Goal: Task Accomplishment & Management: Manage account settings

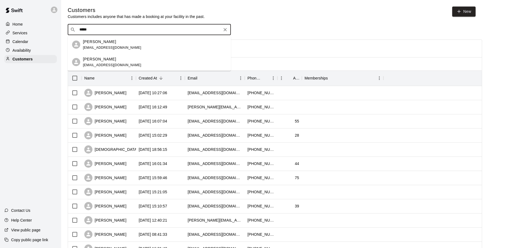
drag, startPoint x: 109, startPoint y: 29, endPoint x: 56, endPoint y: 29, distance: 53.0
click at [58, 29] on div "Home Services Calendar Availability Customers Contact Us Help Center View publi…" at bounding box center [259, 234] width 518 height 469
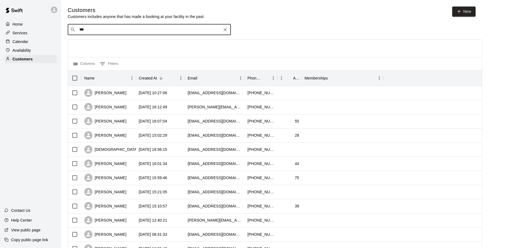
type input "****"
click at [92, 42] on p "[PERSON_NAME]" at bounding box center [99, 42] width 33 height 6
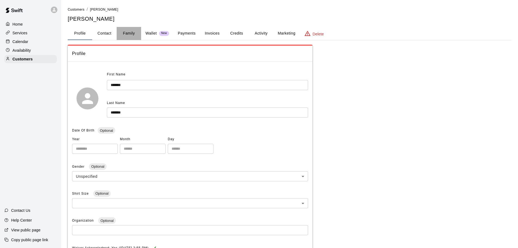
click at [129, 32] on button "Family" at bounding box center [129, 33] width 24 height 13
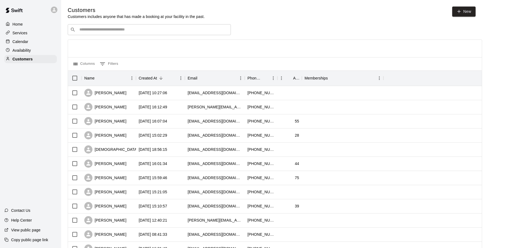
click at [95, 30] on input "Search customers by name or email" at bounding box center [153, 29] width 151 height 5
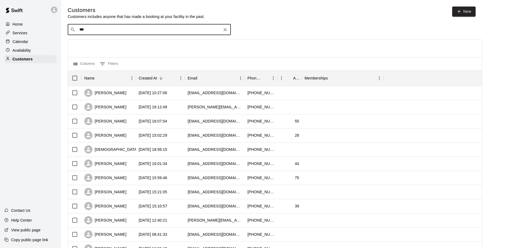
type input "****"
click at [94, 62] on div "[PERSON_NAME] [EMAIL_ADDRESS][DOMAIN_NAME]" at bounding box center [112, 62] width 58 height 12
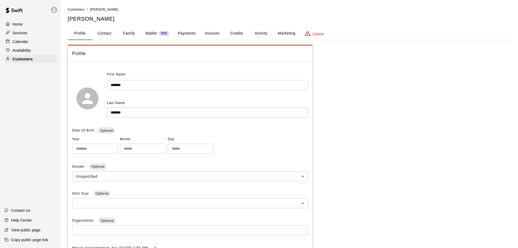
click at [129, 32] on button "Family" at bounding box center [129, 33] width 24 height 13
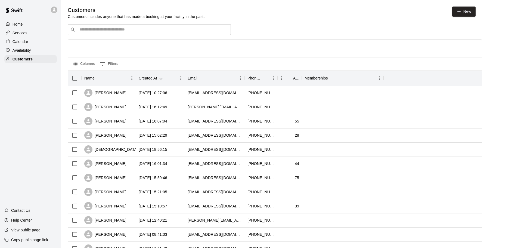
click at [99, 30] on input "Search customers by name or email" at bounding box center [153, 29] width 151 height 5
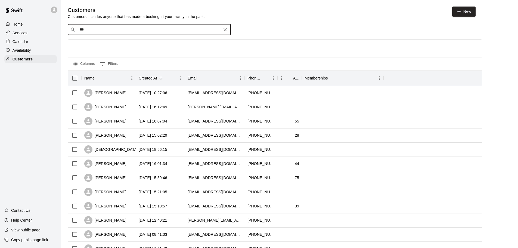
type input "****"
click at [102, 41] on p "[PERSON_NAME]" at bounding box center [99, 42] width 33 height 6
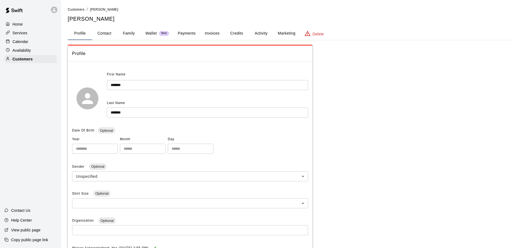
click at [127, 34] on button "Family" at bounding box center [129, 33] width 24 height 13
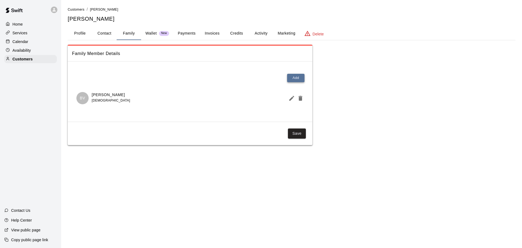
click at [298, 79] on button "Add" at bounding box center [295, 78] width 17 height 8
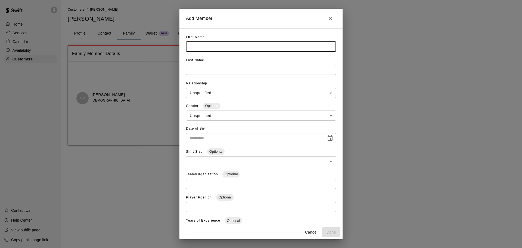
click at [213, 44] on input "text" at bounding box center [261, 47] width 150 height 10
type input "*******"
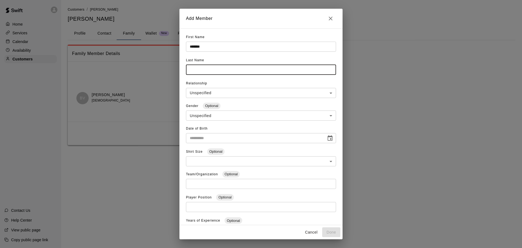
type input "*"
type input "*******"
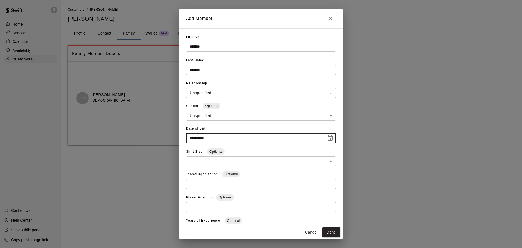
type input "**********"
click at [321, 93] on body "**********" at bounding box center [261, 78] width 522 height 156
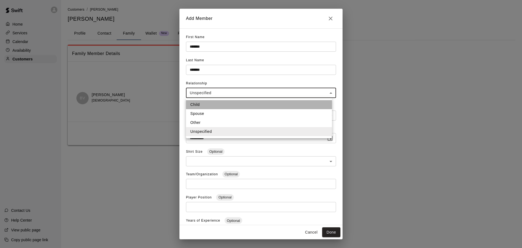
click at [191, 105] on li "Child" at bounding box center [259, 104] width 146 height 9
type input "*****"
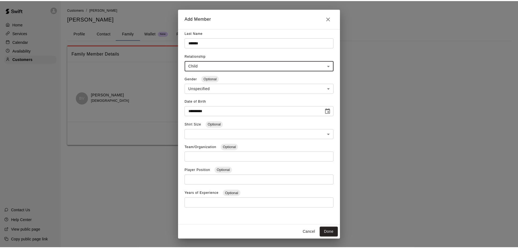
scroll to position [28, 0]
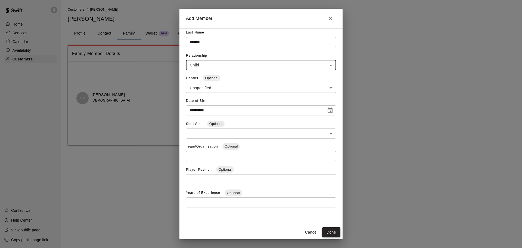
click at [331, 230] on button "Done" at bounding box center [331, 232] width 18 height 10
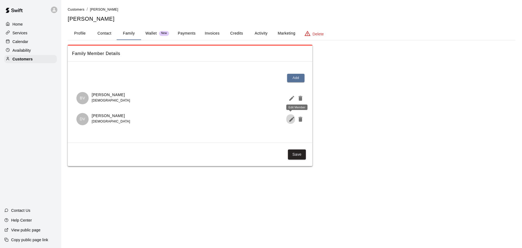
click at [290, 119] on icon "Edit Member" at bounding box center [291, 119] width 7 height 7
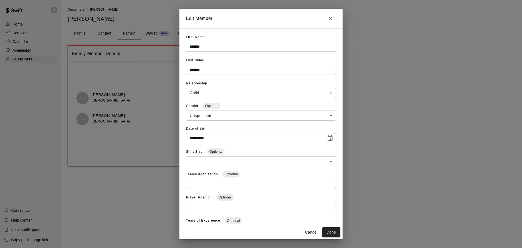
click at [212, 136] on input "**********" at bounding box center [254, 138] width 136 height 10
click at [212, 139] on input "**********" at bounding box center [254, 138] width 136 height 10
click at [220, 139] on input "**********" at bounding box center [254, 138] width 136 height 10
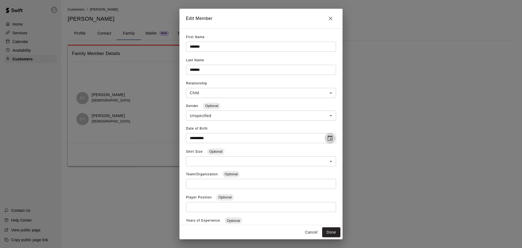
click at [328, 136] on icon "Choose date, selected date is May 21, 2022" at bounding box center [330, 137] width 5 height 5
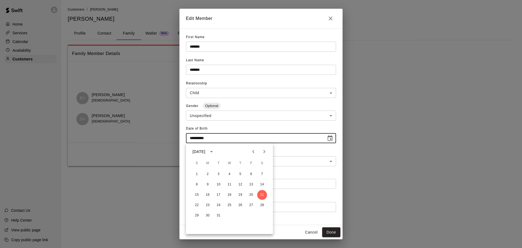
click at [215, 139] on input "**********" at bounding box center [254, 138] width 136 height 10
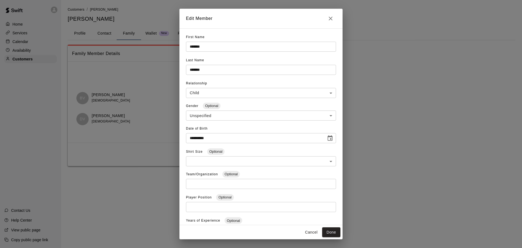
click at [203, 138] on input "**********" at bounding box center [254, 138] width 136 height 10
type input "**********"
click at [330, 231] on button "Done" at bounding box center [331, 232] width 18 height 10
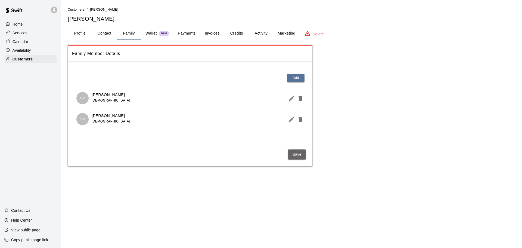
click at [295, 155] on button "Save" at bounding box center [297, 154] width 18 height 10
click at [22, 61] on p "Customers" at bounding box center [23, 58] width 20 height 5
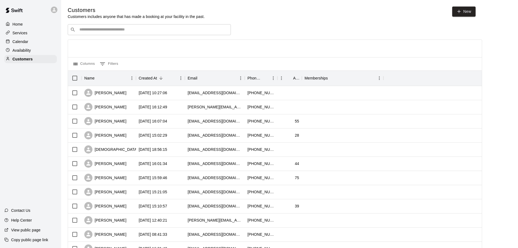
click at [90, 30] on input "Search customers by name or email" at bounding box center [153, 29] width 151 height 5
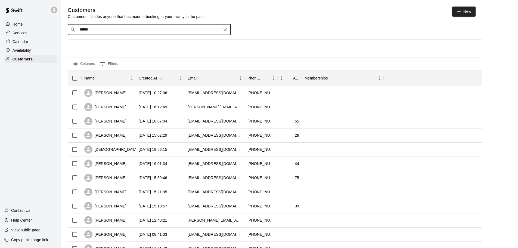
click at [96, 30] on input "******" at bounding box center [149, 29] width 142 height 5
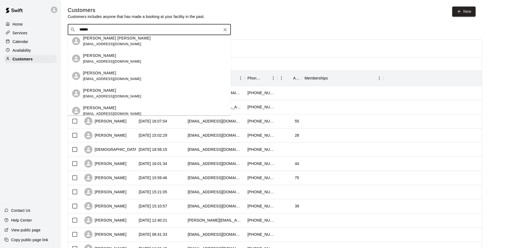
scroll to position [82, 0]
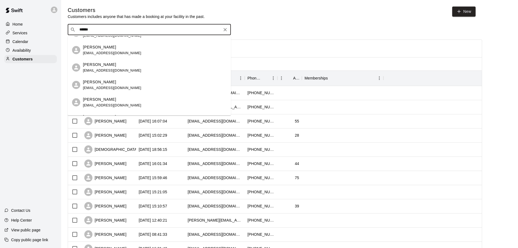
click at [34, 25] on div "Home Services Calendar Availability Customers Contact Us Help Center View publi…" at bounding box center [259, 234] width 518 height 469
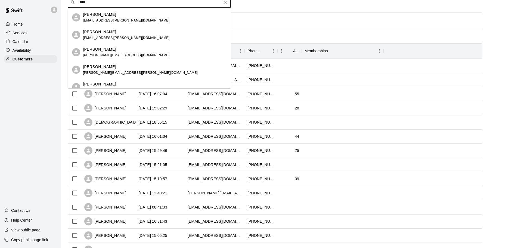
scroll to position [0, 0]
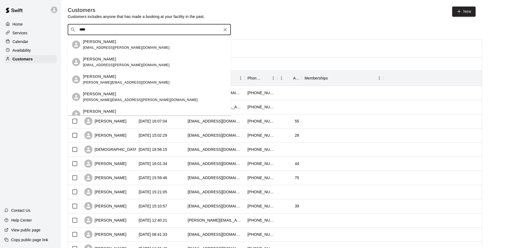
drag, startPoint x: 90, startPoint y: 29, endPoint x: 63, endPoint y: 29, distance: 26.4
click at [63, 29] on div "Customers Customers includes anyone that has made a booking at your facility in…" at bounding box center [289, 231] width 452 height 448
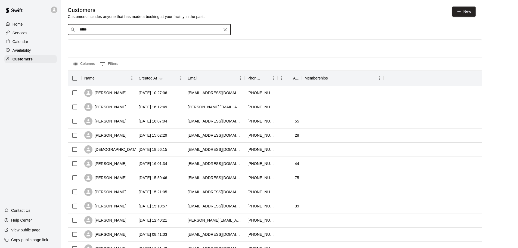
click at [90, 32] on input "*****" at bounding box center [149, 29] width 142 height 5
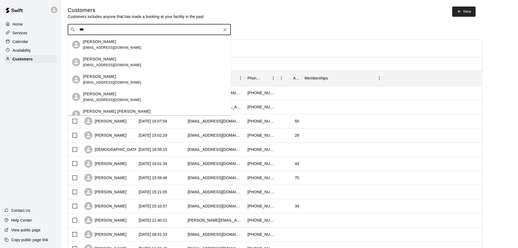
type input "****"
click at [101, 58] on p "[PERSON_NAME]" at bounding box center [99, 59] width 33 height 6
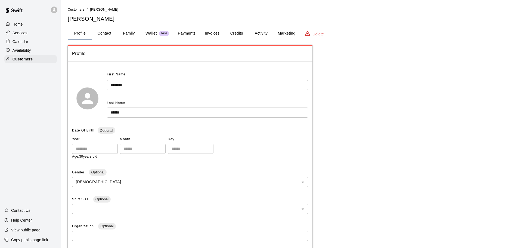
click at [104, 36] on button "Contact" at bounding box center [104, 33] width 24 height 13
select select "**"
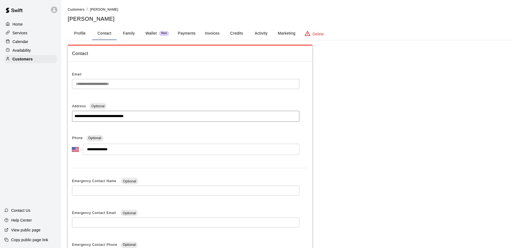
click at [65, 85] on div "**********" at bounding box center [289, 153] width 452 height 293
click at [32, 22] on div "Home" at bounding box center [30, 24] width 52 height 8
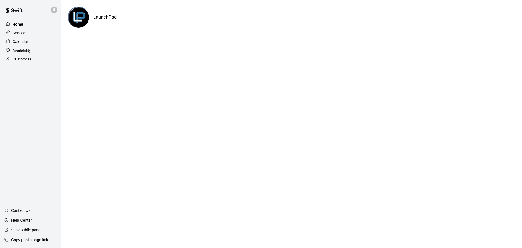
click at [33, 26] on div "Home" at bounding box center [30, 24] width 52 height 8
click at [19, 24] on p "Home" at bounding box center [18, 23] width 11 height 5
click at [17, 44] on p "Calendar" at bounding box center [21, 41] width 16 height 5
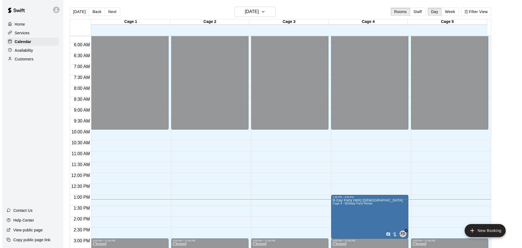
scroll to position [169, 0]
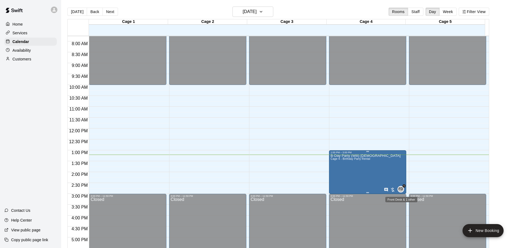
click at [402, 190] on span "FD" at bounding box center [401, 188] width 5 height 5
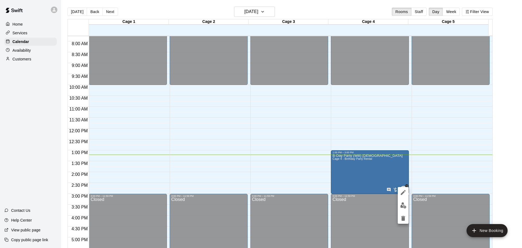
click at [396, 176] on div at bounding box center [261, 124] width 522 height 248
click at [336, 157] on icon "edit" at bounding box center [335, 160] width 7 height 7
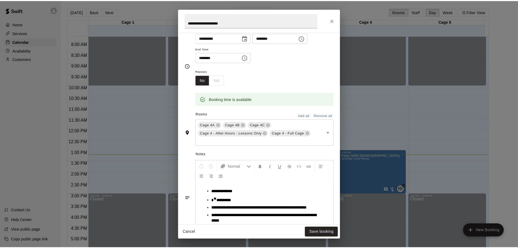
scroll to position [59, 0]
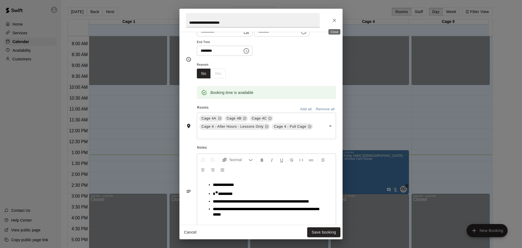
click at [334, 23] on icon "Close" at bounding box center [334, 20] width 5 height 5
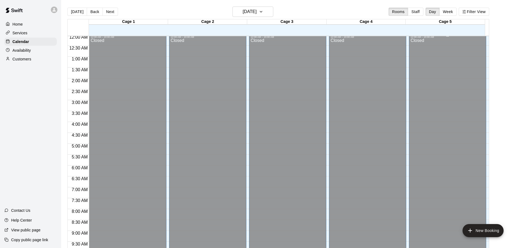
scroll to position [0, 0]
click at [263, 16] on button "[DATE]" at bounding box center [252, 12] width 41 height 10
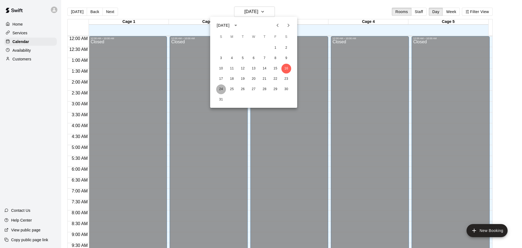
click at [220, 89] on button "24" at bounding box center [221, 89] width 10 height 10
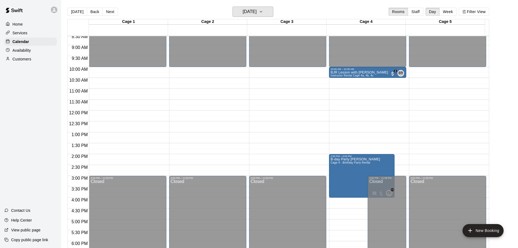
scroll to position [190, 0]
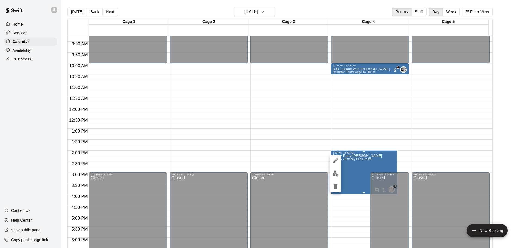
click at [351, 164] on div at bounding box center [261, 124] width 522 height 248
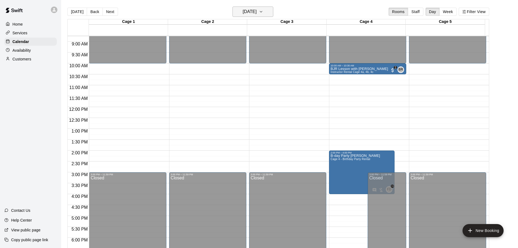
drag, startPoint x: 267, startPoint y: 17, endPoint x: 265, endPoint y: 14, distance: 3.4
click at [266, 17] on div "[DATE] Back [DATE][DATE] Rooms Staff Day Week Filter View" at bounding box center [278, 13] width 422 height 13
click at [257, 12] on h6 "[DATE]" at bounding box center [250, 12] width 14 height 8
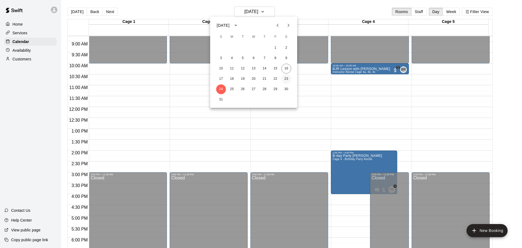
click at [285, 79] on button "23" at bounding box center [286, 79] width 10 height 10
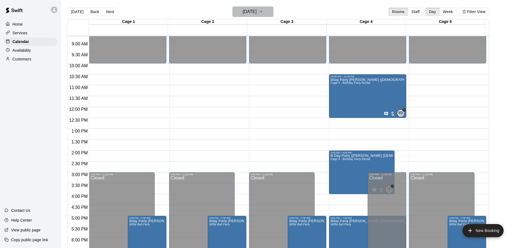
click at [252, 15] on button "[DATE]" at bounding box center [252, 12] width 41 height 10
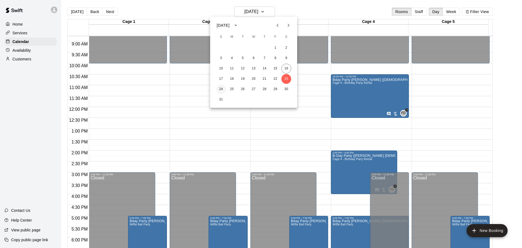
click at [221, 86] on button "24" at bounding box center [221, 89] width 10 height 10
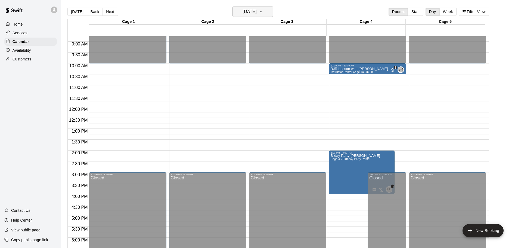
click at [243, 12] on h6 "[DATE]" at bounding box center [250, 12] width 14 height 8
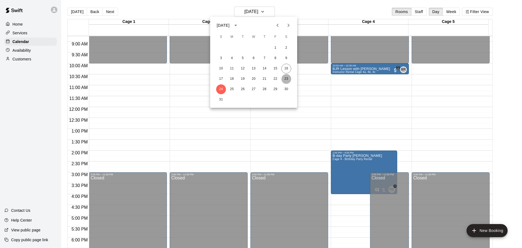
click at [288, 78] on button "23" at bounding box center [286, 79] width 10 height 10
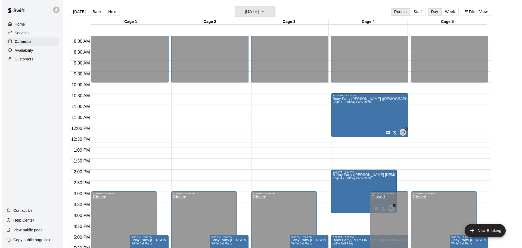
scroll to position [163, 0]
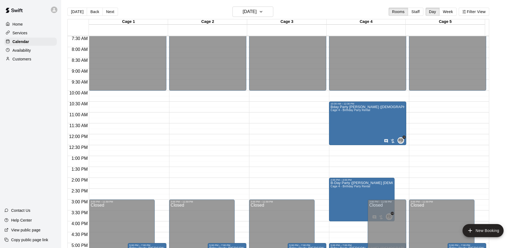
click at [262, 195] on div "12:00 AM – 10:00 AM Closed 3:00 PM – 11:59 PM Closed 5:00 PM – 7:00 PM Bday Par…" at bounding box center [287, 134] width 77 height 522
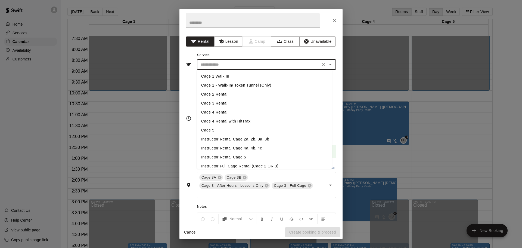
click at [208, 66] on input "text" at bounding box center [258, 64] width 120 height 7
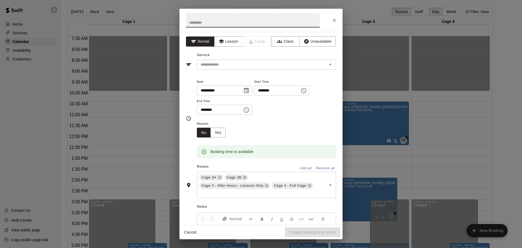
click at [207, 21] on input "text" at bounding box center [253, 20] width 134 height 14
type input "**********"
click at [257, 64] on input "text" at bounding box center [258, 64] width 120 height 7
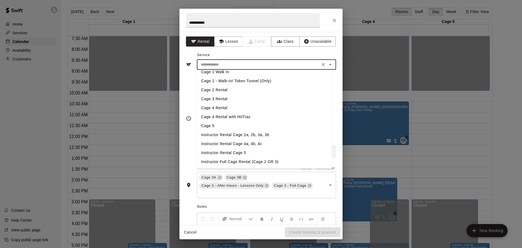
scroll to position [0, 0]
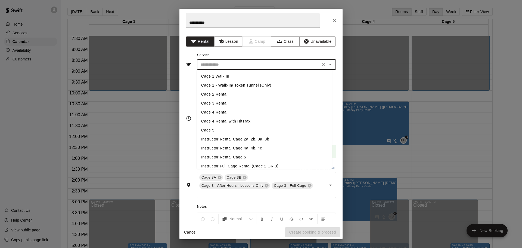
click at [220, 103] on li "Cage 3 Rental" at bounding box center [264, 103] width 135 height 9
type input "**********"
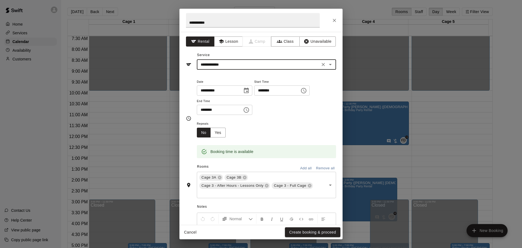
click at [296, 94] on input "********" at bounding box center [275, 90] width 42 height 10
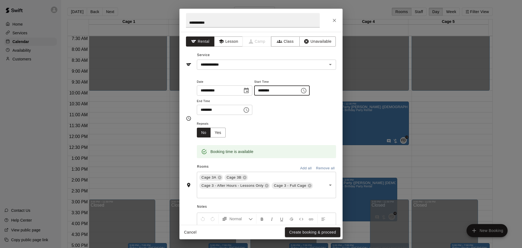
drag, startPoint x: 311, startPoint y: 90, endPoint x: 314, endPoint y: 91, distance: 3.5
click at [296, 90] on input "********" at bounding box center [275, 90] width 42 height 10
click at [307, 91] on icon "Choose time, selected time is 2:45 PM" at bounding box center [303, 90] width 7 height 7
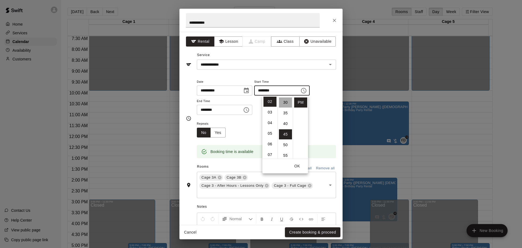
click at [284, 102] on li "30" at bounding box center [285, 102] width 13 height 10
type input "********"
click at [252, 109] on button "Choose time, selected time is 3:15 PM" at bounding box center [246, 109] width 11 height 11
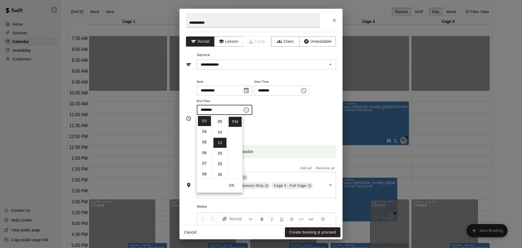
scroll to position [0, 0]
click at [220, 120] on li "00" at bounding box center [219, 121] width 13 height 10
type input "********"
click at [278, 125] on div "Repeats No Yes" at bounding box center [266, 128] width 139 height 17
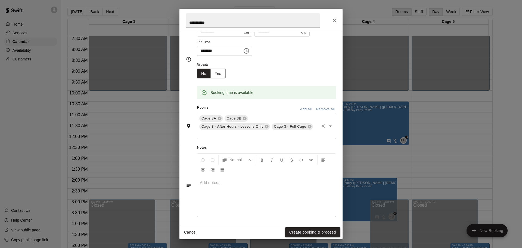
scroll to position [61, 0]
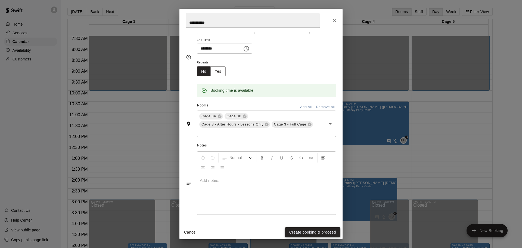
click at [310, 233] on button "Create booking & proceed" at bounding box center [312, 232] width 55 height 10
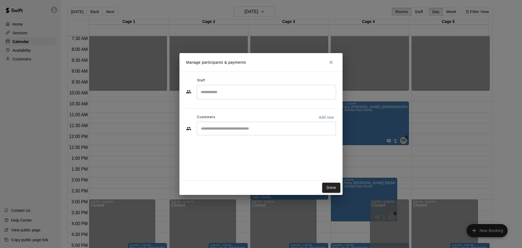
click at [219, 94] on input "Search staff" at bounding box center [266, 92] width 134 height 10
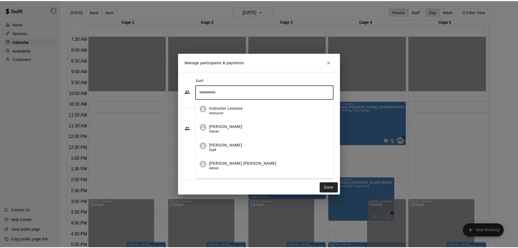
scroll to position [13, 0]
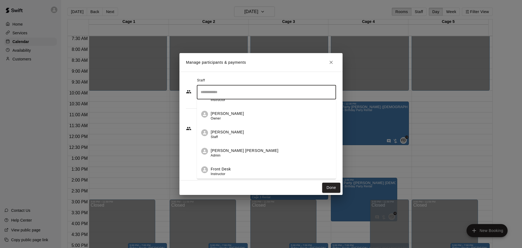
click at [226, 168] on p "Front Desk" at bounding box center [221, 169] width 20 height 6
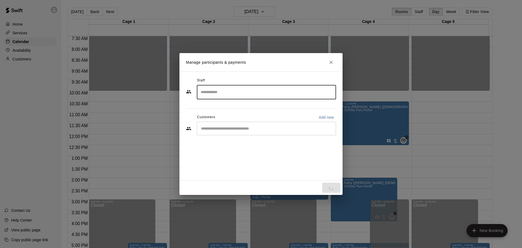
click at [220, 129] on input "Start typing to search customers..." at bounding box center [266, 128] width 134 height 5
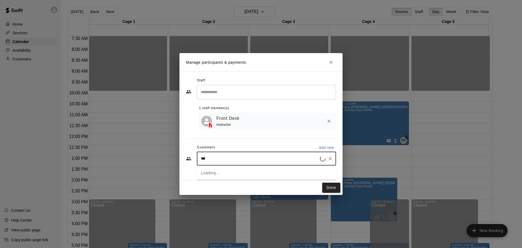
type input "****"
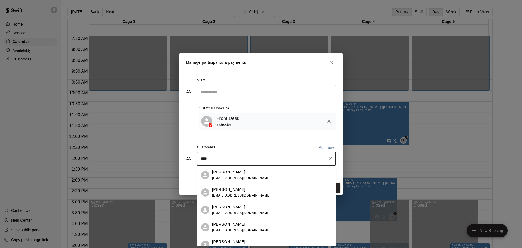
click at [232, 213] on span "[EMAIL_ADDRESS][DOMAIN_NAME]" at bounding box center [241, 213] width 58 height 4
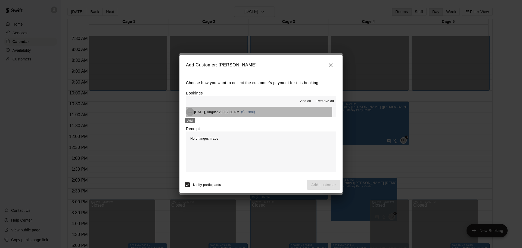
click at [188, 112] on icon "Add" at bounding box center [189, 111] width 5 height 5
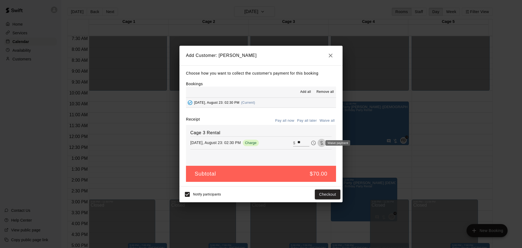
click at [320, 143] on icon "Waive payment" at bounding box center [322, 143] width 4 height 4
type input "*"
click at [318, 143] on span "Waive payment" at bounding box center [322, 142] width 8 height 5
click at [315, 143] on div "Pay later" at bounding box center [323, 142] width 20 height 7
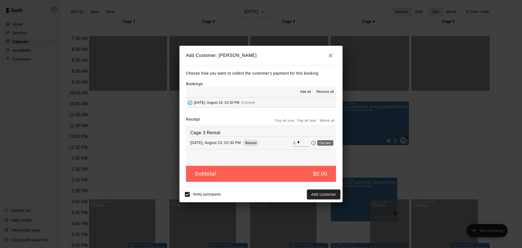
click at [318, 143] on div "Pay later" at bounding box center [325, 142] width 16 height 5
click at [316, 142] on div "Pay later" at bounding box center [323, 142] width 20 height 7
click at [302, 120] on button "Pay all later" at bounding box center [307, 120] width 23 height 8
click at [253, 142] on div "Waived" at bounding box center [251, 142] width 16 height 7
click at [291, 121] on button "Pay all now" at bounding box center [285, 120] width 22 height 8
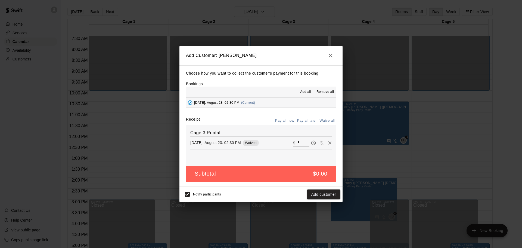
click at [255, 143] on span "Waived" at bounding box center [251, 143] width 16 height 4
click at [256, 143] on span "Waived" at bounding box center [251, 143] width 16 height 4
click at [193, 102] on button "Added - Collect Payment" at bounding box center [190, 102] width 8 height 8
click at [192, 102] on icon "Added - Collect Payment" at bounding box center [190, 102] width 5 height 5
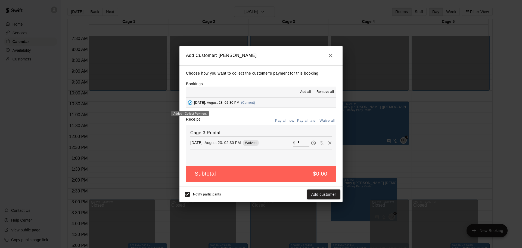
click at [190, 104] on icon "Added - Collect Payment" at bounding box center [189, 102] width 5 height 5
click at [324, 90] on span "Remove all" at bounding box center [324, 91] width 17 height 5
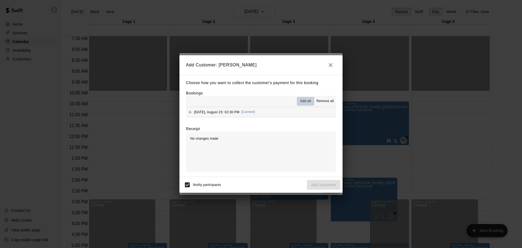
click at [305, 100] on span "Add all" at bounding box center [305, 100] width 11 height 5
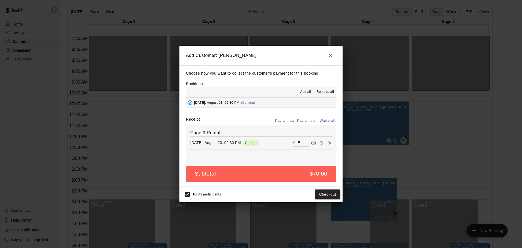
click at [307, 119] on button "Pay all later" at bounding box center [307, 120] width 23 height 8
click at [326, 196] on button "Add customer" at bounding box center [323, 194] width 33 height 10
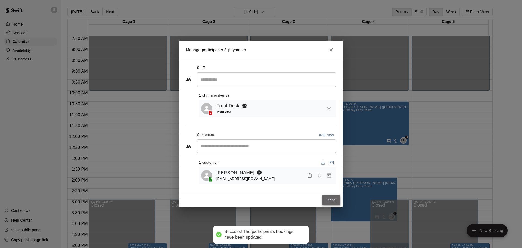
click at [333, 201] on button "Done" at bounding box center [331, 200] width 18 height 10
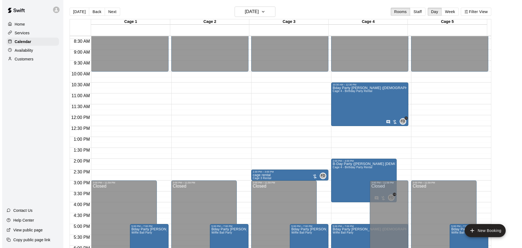
scroll to position [190, 0]
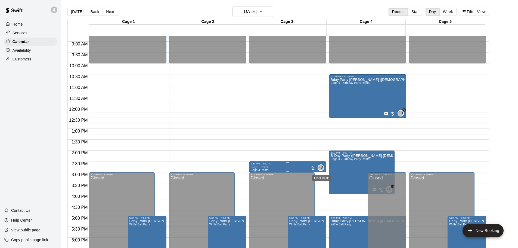
click at [321, 167] on span "FD" at bounding box center [320, 167] width 5 height 5
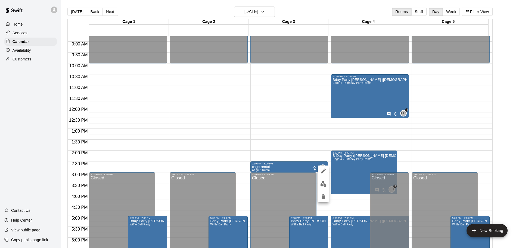
click at [290, 167] on div at bounding box center [261, 124] width 522 height 248
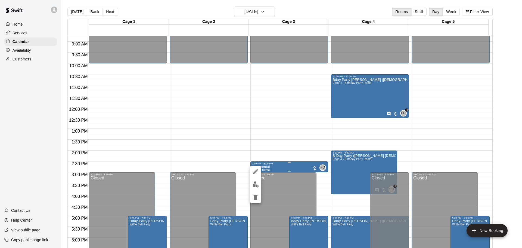
click at [284, 167] on div at bounding box center [261, 124] width 522 height 248
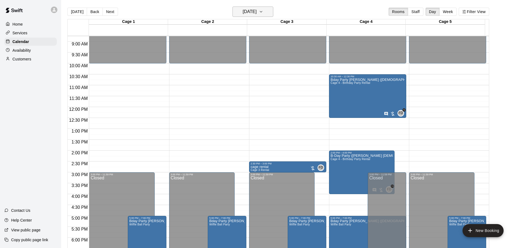
click at [252, 10] on h6 "[DATE]" at bounding box center [250, 12] width 14 height 8
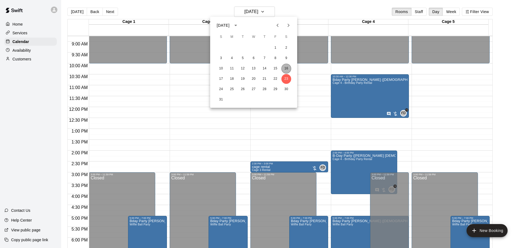
click at [287, 68] on button "16" at bounding box center [286, 69] width 10 height 10
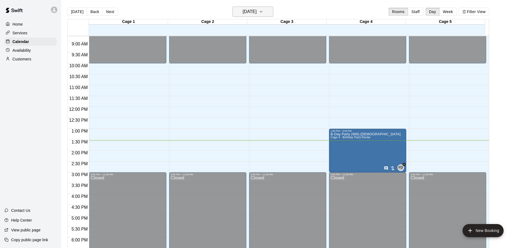
click at [257, 9] on h6 "[DATE]" at bounding box center [250, 12] width 14 height 8
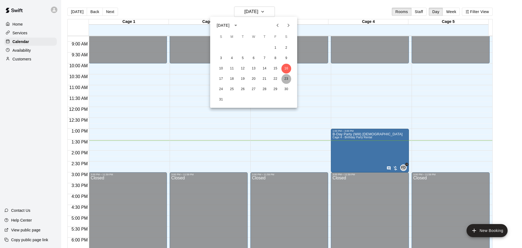
click at [285, 75] on button "23" at bounding box center [286, 79] width 10 height 10
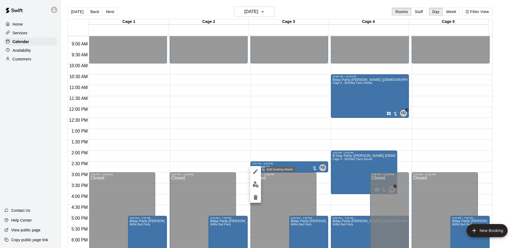
click at [257, 170] on icon "edit" at bounding box center [255, 171] width 7 height 7
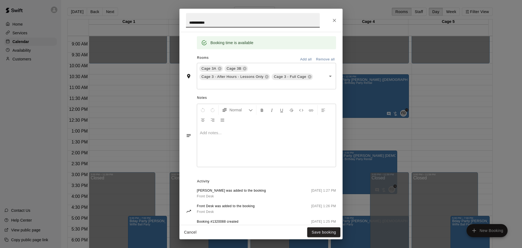
scroll to position [130, 0]
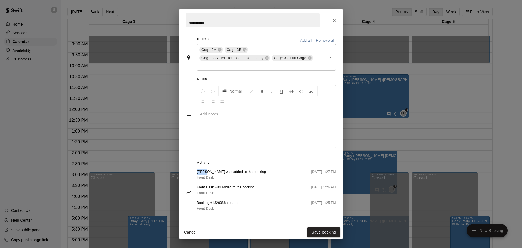
drag, startPoint x: 197, startPoint y: 169, endPoint x: 206, endPoint y: 170, distance: 8.8
click at [206, 170] on span "[PERSON_NAME] was added to the booking" at bounding box center [231, 171] width 69 height 5
drag, startPoint x: 214, startPoint y: 170, endPoint x: 227, endPoint y: 170, distance: 13.1
click at [227, 170] on span "[PERSON_NAME] was added to the booking" at bounding box center [231, 171] width 69 height 5
copy span "Morozoff"
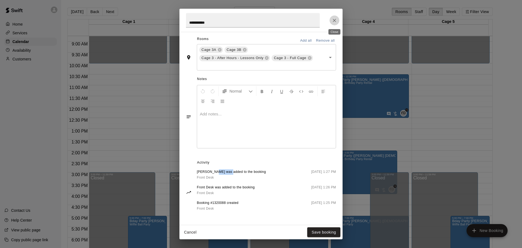
click at [334, 18] on icon "Close" at bounding box center [334, 20] width 5 height 5
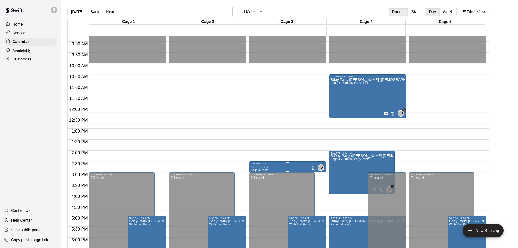
click at [303, 165] on div "2:30 PM – 3:00 PM" at bounding box center [288, 163] width 74 height 3
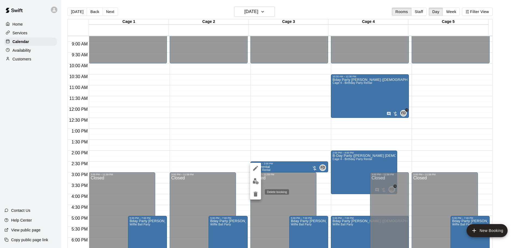
click at [253, 194] on icon "delete" at bounding box center [255, 194] width 7 height 7
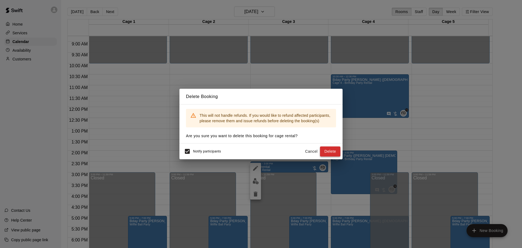
click at [326, 152] on button "Delete" at bounding box center [330, 151] width 20 height 10
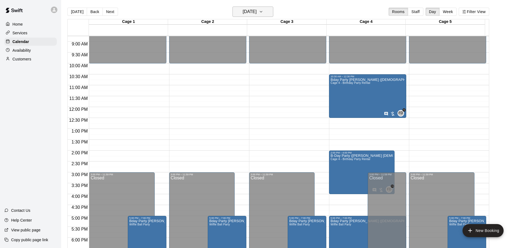
click at [265, 8] on button "[DATE]" at bounding box center [252, 12] width 41 height 10
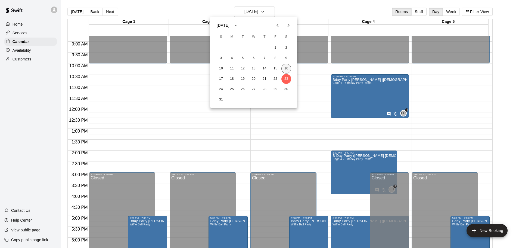
click at [289, 69] on button "16" at bounding box center [286, 69] width 10 height 10
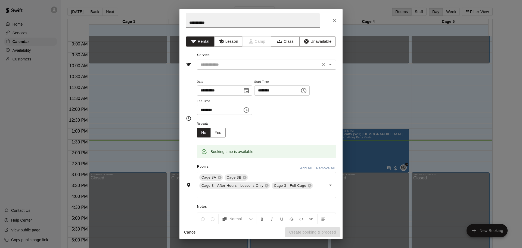
type input "**********"
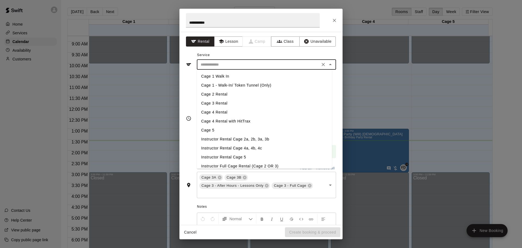
click at [224, 66] on input "text" at bounding box center [258, 64] width 120 height 7
click at [220, 104] on li "Cage 3 Rental" at bounding box center [264, 103] width 135 height 9
type input "**********"
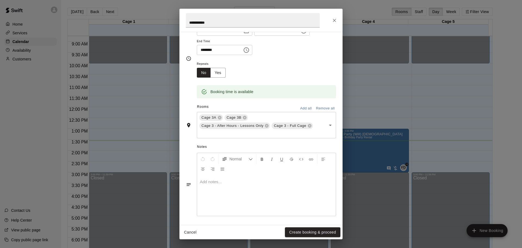
scroll to position [61, 0]
click at [313, 231] on button "Create booking & proceed" at bounding box center [312, 232] width 55 height 10
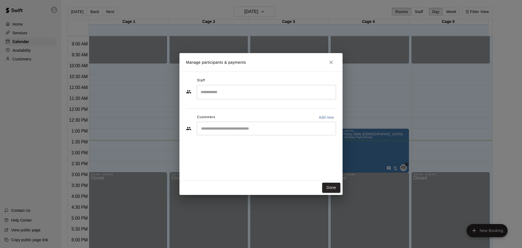
click at [244, 91] on input "Search staff" at bounding box center [266, 92] width 134 height 10
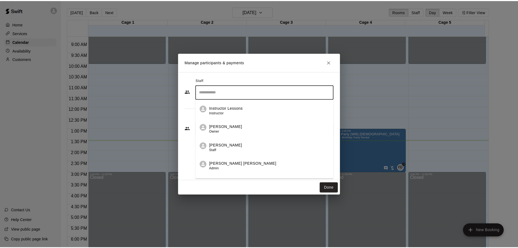
scroll to position [13, 0]
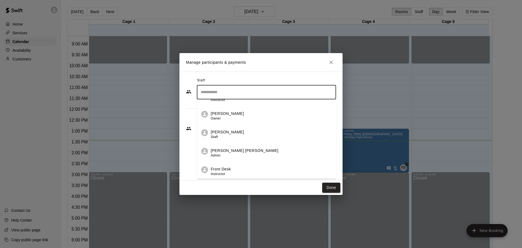
click at [226, 172] on p "Front Desk" at bounding box center [221, 169] width 20 height 6
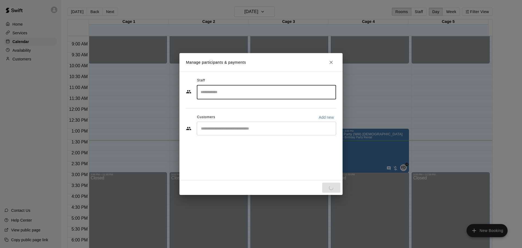
click at [227, 118] on div "Customers Add new" at bounding box center [261, 117] width 150 height 9
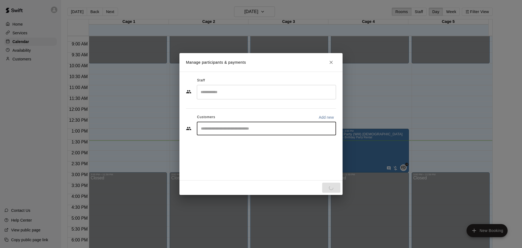
click at [225, 126] on input "Start typing to search customers..." at bounding box center [266, 128] width 134 height 5
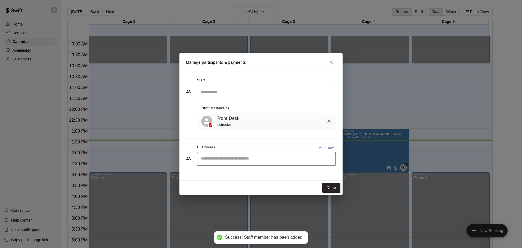
paste input "********"
type input "********"
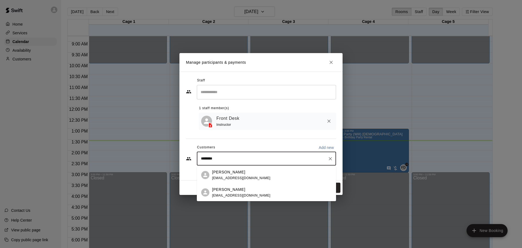
click at [238, 175] on div "[PERSON_NAME] [EMAIL_ADDRESS][DOMAIN_NAME]" at bounding box center [241, 175] width 58 height 12
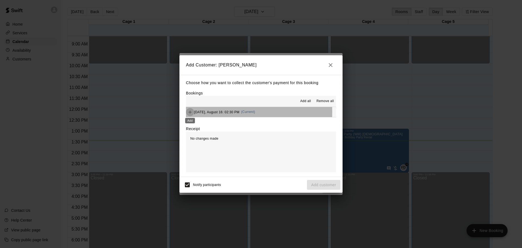
click at [191, 112] on icon "Add" at bounding box center [189, 111] width 3 height 3
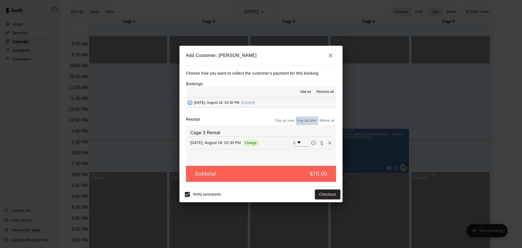
click at [304, 120] on button "Pay all later" at bounding box center [307, 120] width 23 height 8
click at [323, 192] on button "Add customer" at bounding box center [323, 194] width 33 height 10
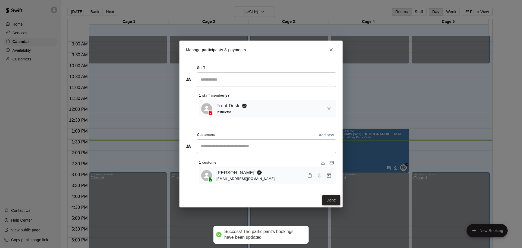
click at [334, 201] on button "Done" at bounding box center [331, 200] width 18 height 10
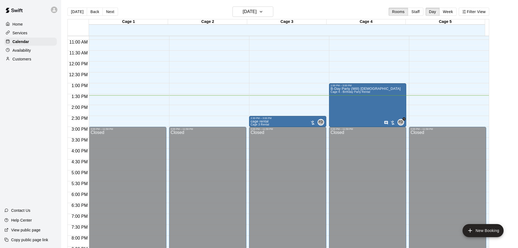
scroll to position [272, 0]
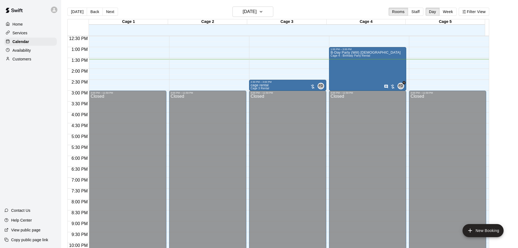
click at [12, 34] on div at bounding box center [9, 32] width 7 height 5
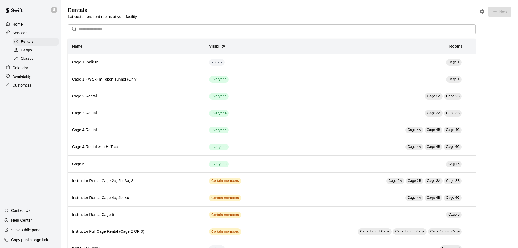
click at [12, 26] on div at bounding box center [9, 24] width 7 height 5
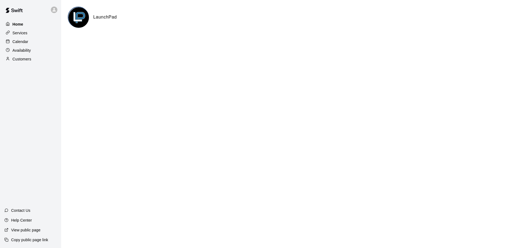
click at [28, 24] on div "Home" at bounding box center [30, 24] width 52 height 8
click at [22, 41] on p "Calendar" at bounding box center [21, 41] width 16 height 5
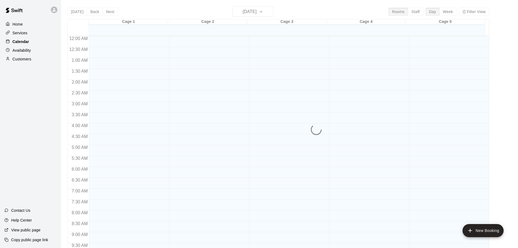
scroll to position [288, 0]
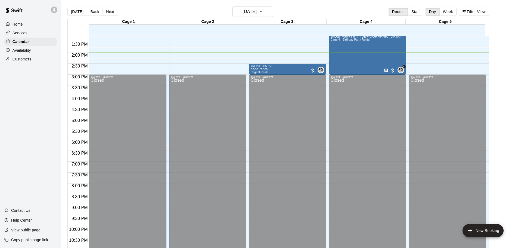
click at [265, 17] on div "[DATE] Back [DATE][DATE] Rooms Staff Day Week Filter View" at bounding box center [278, 13] width 422 height 13
click at [265, 15] on button "[DATE]" at bounding box center [252, 12] width 41 height 10
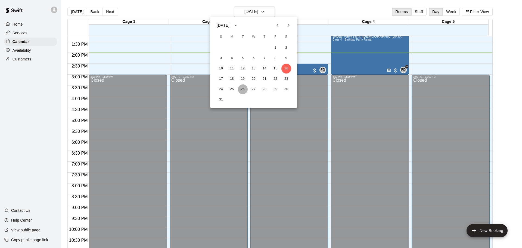
click at [244, 91] on button "26" at bounding box center [243, 89] width 10 height 10
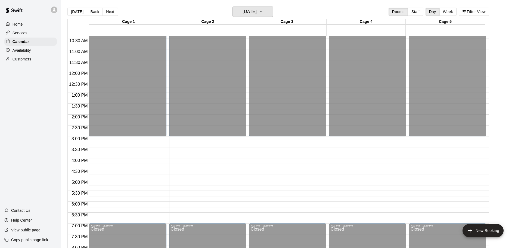
scroll to position [223, 0]
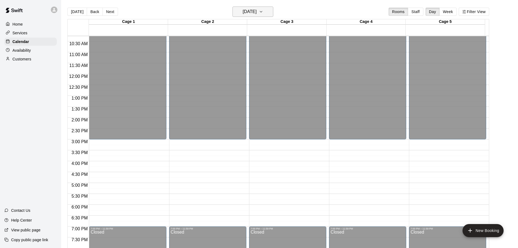
click at [253, 9] on h6 "[DATE]" at bounding box center [250, 12] width 14 height 8
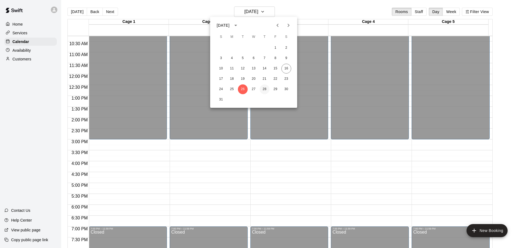
click at [263, 88] on button "28" at bounding box center [265, 89] width 10 height 10
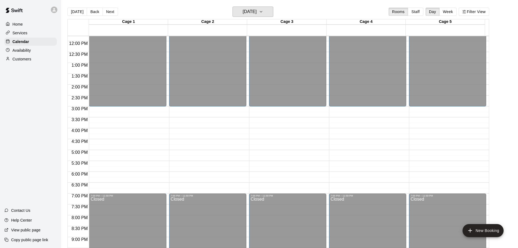
scroll to position [250, 0]
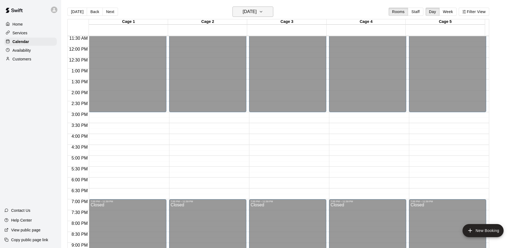
click at [257, 14] on h6 "[DATE]" at bounding box center [250, 12] width 14 height 8
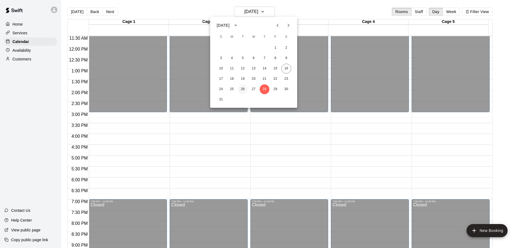
click at [242, 88] on button "26" at bounding box center [243, 89] width 10 height 10
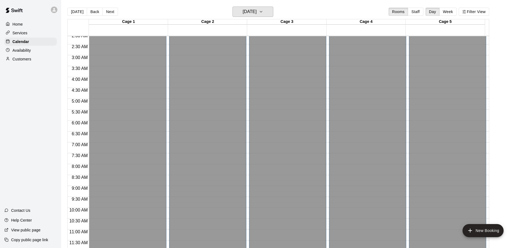
scroll to position [0, 0]
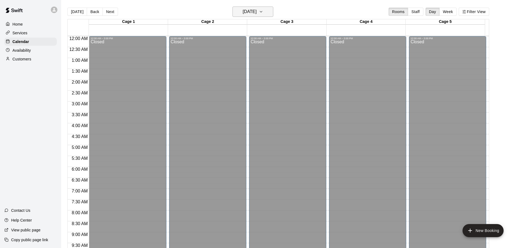
click at [244, 10] on h6 "[DATE]" at bounding box center [250, 12] width 14 height 8
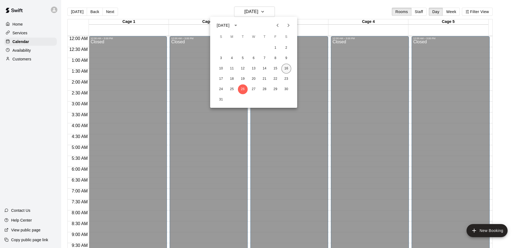
click at [287, 69] on button "16" at bounding box center [286, 69] width 10 height 10
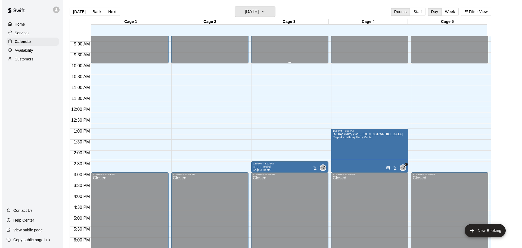
scroll to position [163, 0]
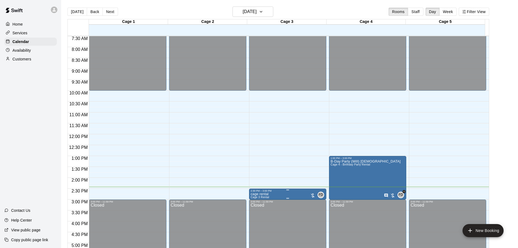
click at [319, 193] on span "FD" at bounding box center [320, 194] width 5 height 5
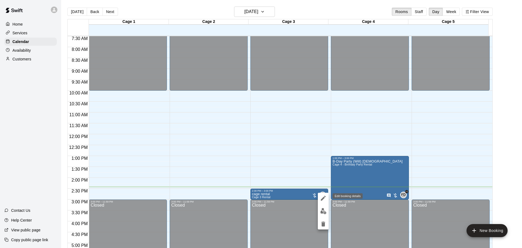
click at [321, 197] on icon "edit" at bounding box center [323, 198] width 7 height 7
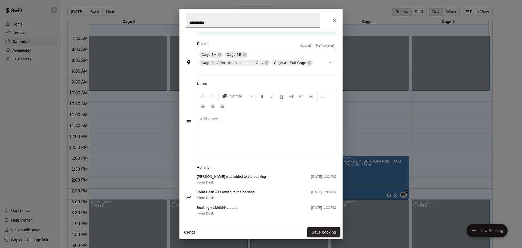
scroll to position [130, 0]
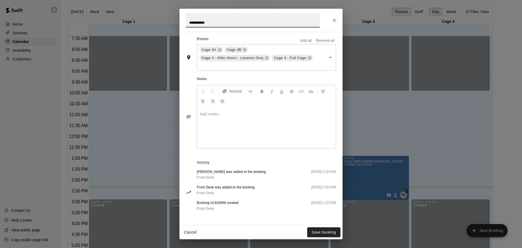
click at [219, 170] on span "[PERSON_NAME] was added to the booking" at bounding box center [231, 171] width 69 height 5
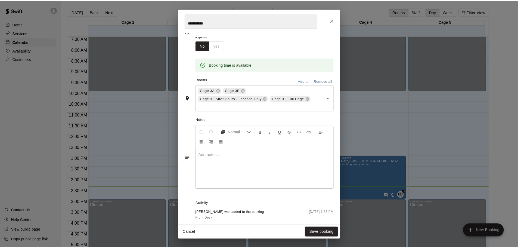
scroll to position [48, 0]
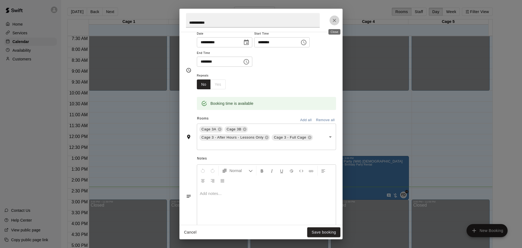
click at [333, 21] on icon "Close" at bounding box center [334, 20] width 5 height 5
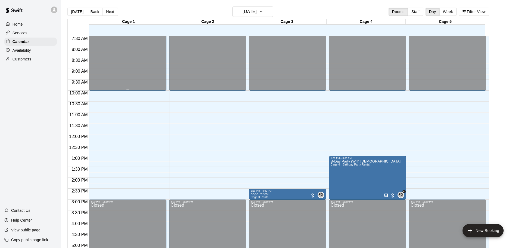
scroll to position [82, 0]
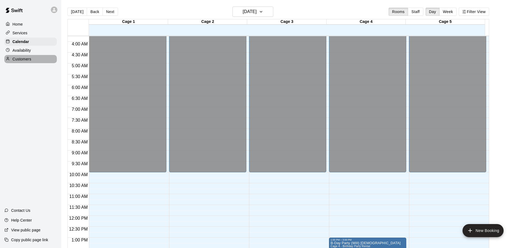
click at [27, 58] on p "Customers" at bounding box center [22, 58] width 19 height 5
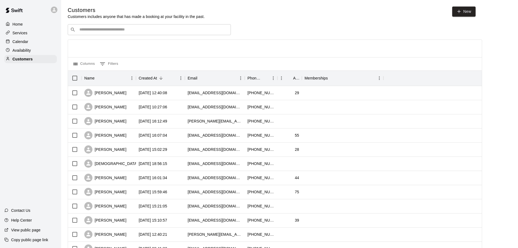
click at [101, 32] on input "Search customers by name or email" at bounding box center [153, 29] width 151 height 5
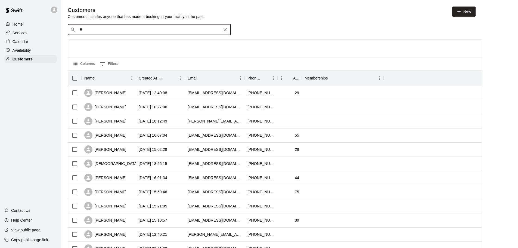
type input "*"
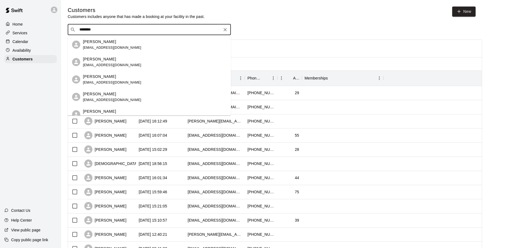
type input "*********"
click at [106, 97] on div "[PERSON_NAME] [EMAIL_ADDRESS][DOMAIN_NAME]" at bounding box center [112, 97] width 58 height 12
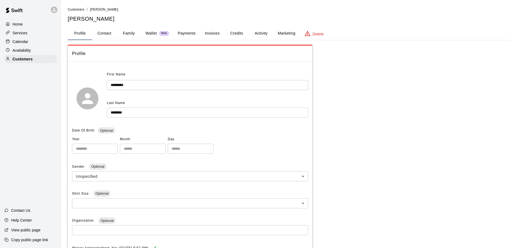
click at [20, 44] on p "Calendar" at bounding box center [21, 41] width 16 height 5
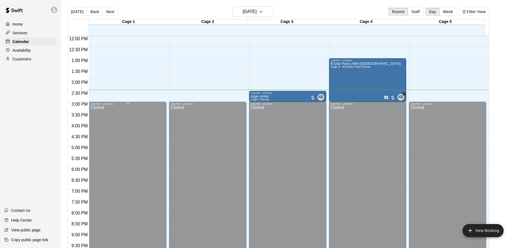
scroll to position [234, 0]
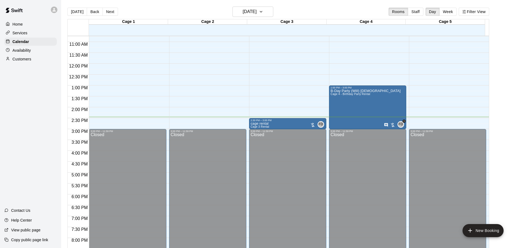
click at [32, 58] on div "Customers" at bounding box center [30, 59] width 52 height 8
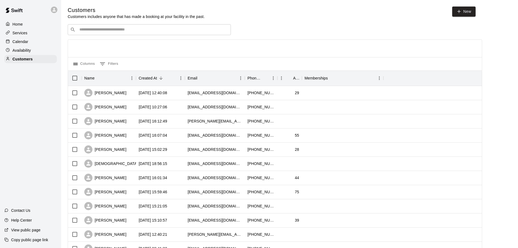
scroll to position [27, 0]
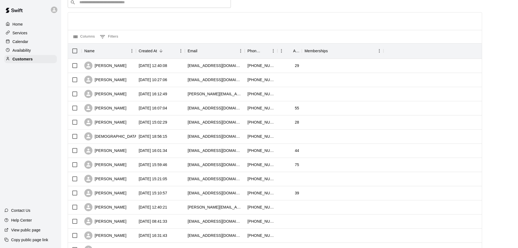
click at [98, 2] on div "​ ​ Columns 0 Filters Name Created At Email Phone Number Age Memberships [PERSO…" at bounding box center [275, 212] width 414 height 430
click at [89, 30] on div "Columns 0 Filters" at bounding box center [275, 36] width 414 height 13
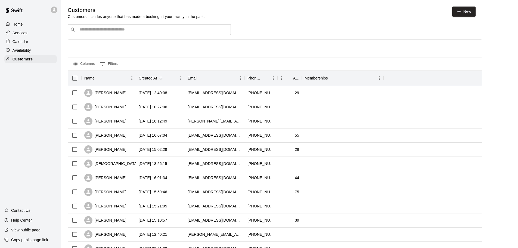
click at [182, 31] on input "Search customers by name or email" at bounding box center [153, 29] width 151 height 5
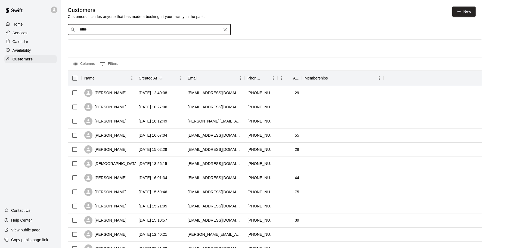
type input "****"
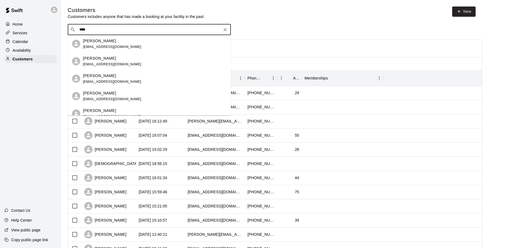
scroll to position [245, 0]
click at [225, 28] on icon "Clear" at bounding box center [224, 29] width 5 height 5
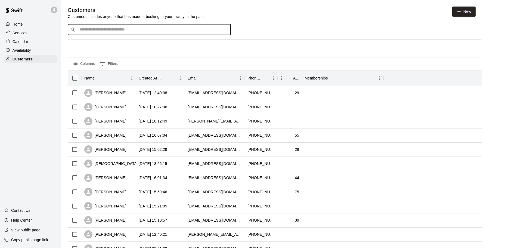
click at [19, 43] on p "Calendar" at bounding box center [21, 41] width 16 height 5
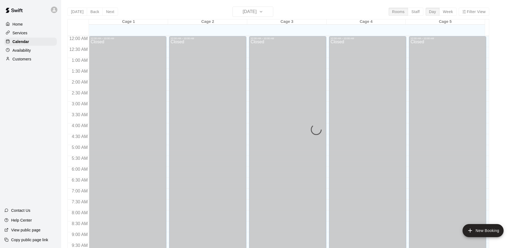
scroll to position [288, 0]
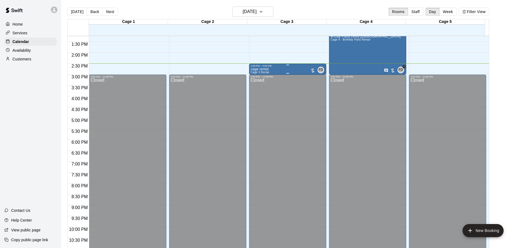
click at [288, 67] on div "2:30 PM – 3:00 PM" at bounding box center [288, 65] width 74 height 3
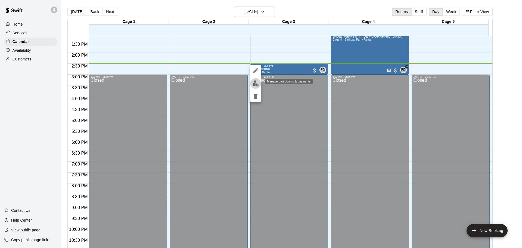
click at [255, 84] on img "edit" at bounding box center [256, 83] width 6 height 6
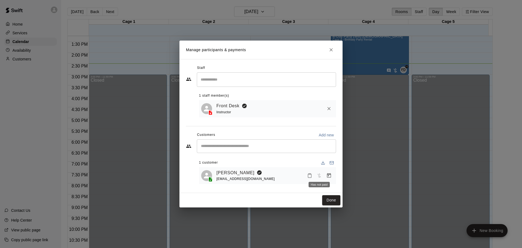
click at [319, 175] on span "Has not paid" at bounding box center [319, 175] width 10 height 5
click at [329, 175] on icon "Manage bookings & payment" at bounding box center [328, 175] width 5 height 5
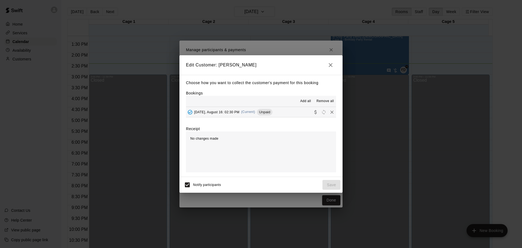
click at [268, 112] on span "Unpaid" at bounding box center [264, 112] width 15 height 4
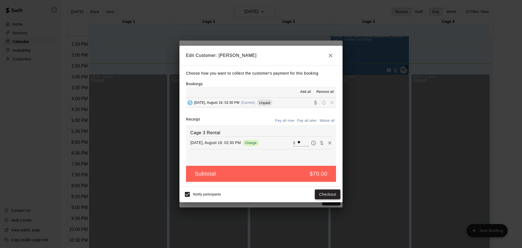
click at [321, 195] on button "Checkout" at bounding box center [328, 194] width 26 height 10
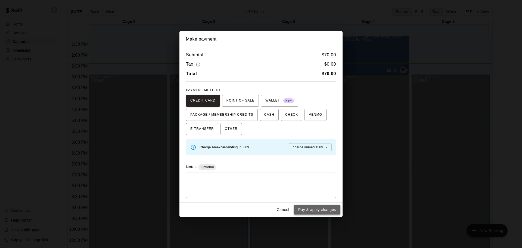
click at [315, 210] on button "Pay & apply changes" at bounding box center [317, 209] width 46 height 10
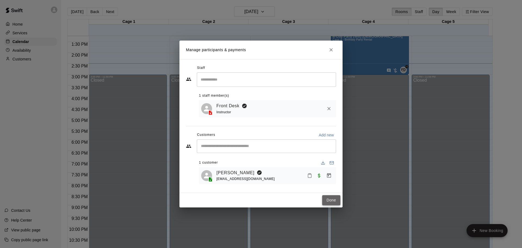
click at [335, 200] on button "Done" at bounding box center [331, 200] width 18 height 10
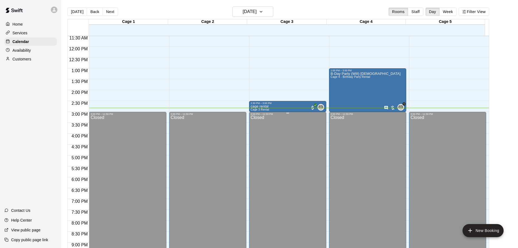
scroll to position [223, 0]
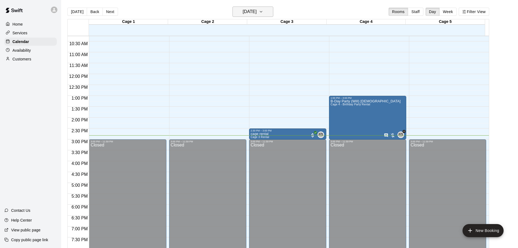
click at [257, 11] on h6 "[DATE]" at bounding box center [250, 12] width 14 height 8
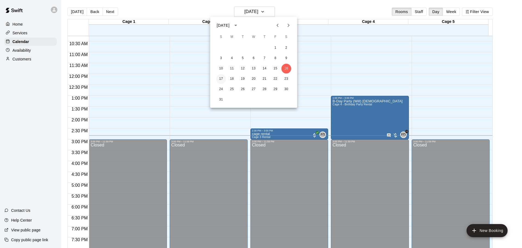
click at [223, 77] on button "17" at bounding box center [221, 79] width 10 height 10
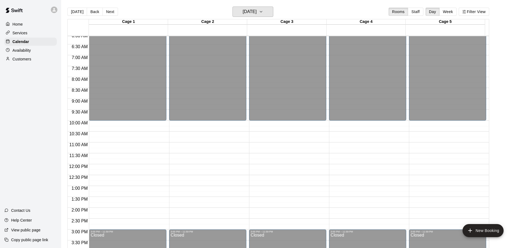
scroll to position [169, 0]
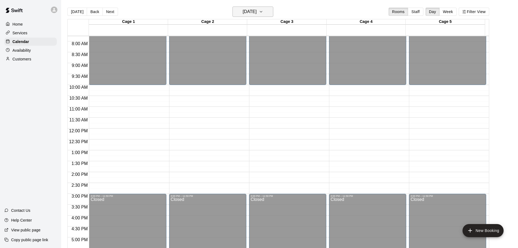
click at [254, 10] on h6 "[DATE]" at bounding box center [250, 12] width 14 height 8
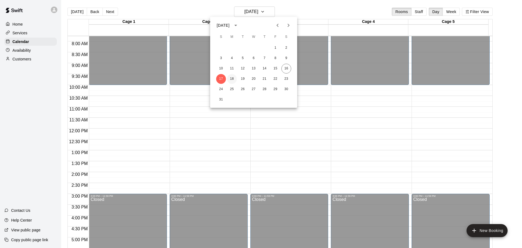
click at [234, 78] on button "18" at bounding box center [232, 79] width 10 height 10
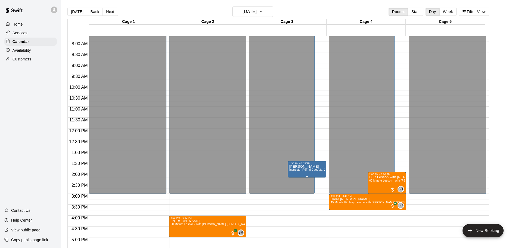
click at [305, 166] on p "[PERSON_NAME]" at bounding box center [306, 166] width 35 height 0
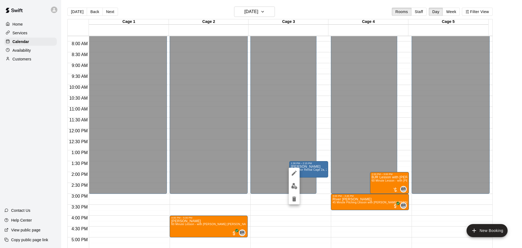
click at [336, 147] on div at bounding box center [261, 124] width 522 height 248
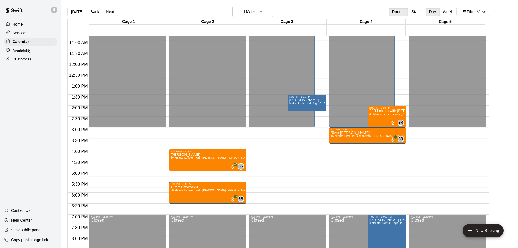
scroll to position [223, 0]
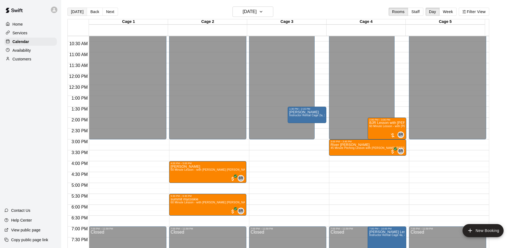
click at [78, 10] on button "[DATE]" at bounding box center [77, 12] width 20 height 8
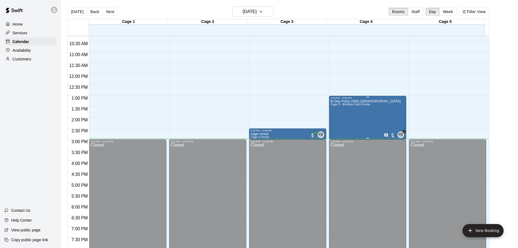
click at [353, 117] on div "B-Day Party (Will) [DEMOGRAPHIC_DATA] Cage 4 - Birthday Party Rental" at bounding box center [366, 223] width 70 height 248
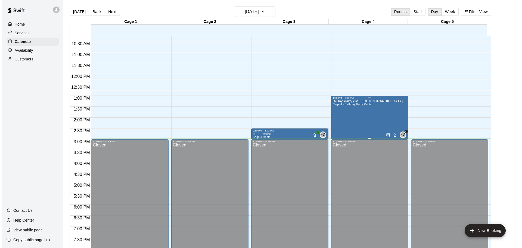
scroll to position [196, 0]
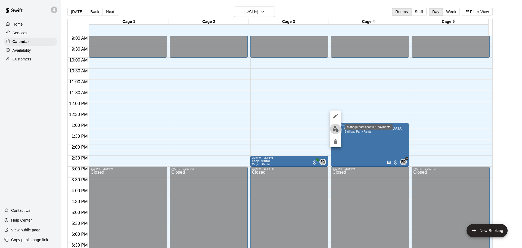
click at [334, 125] on button "edit" at bounding box center [335, 128] width 11 height 11
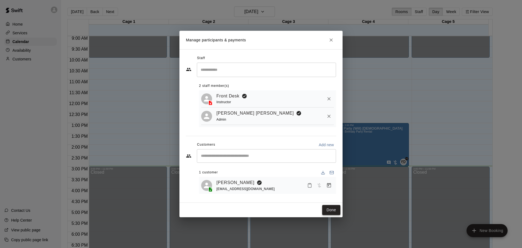
click at [334, 211] on button "Done" at bounding box center [331, 210] width 18 height 10
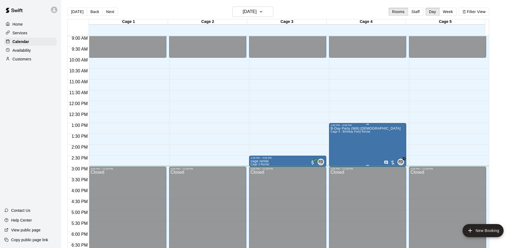
click at [385, 147] on div "B-Day Party (Will) [DEMOGRAPHIC_DATA] Cage 4 - Birthday Party Rental FD +1" at bounding box center [368, 250] width 74 height 248
click at [338, 144] on img "edit" at bounding box center [336, 146] width 6 height 6
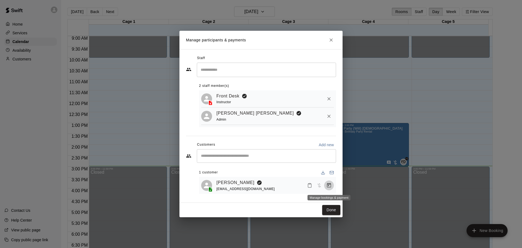
click at [330, 183] on button "Manage bookings & payment" at bounding box center [329, 185] width 10 height 10
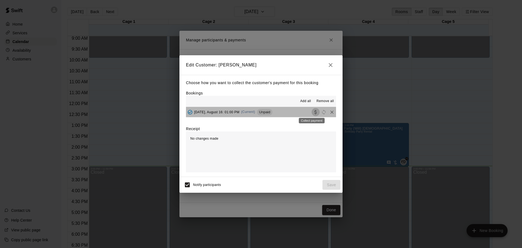
click at [313, 112] on icon "Collect payment" at bounding box center [315, 111] width 5 height 5
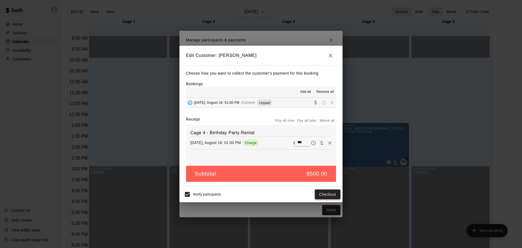
click at [334, 194] on button "Checkout" at bounding box center [328, 194] width 26 height 10
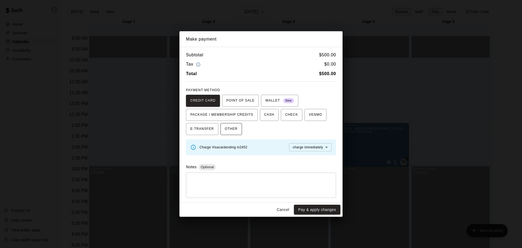
click at [239, 131] on button "OTHER" at bounding box center [230, 129] width 21 height 12
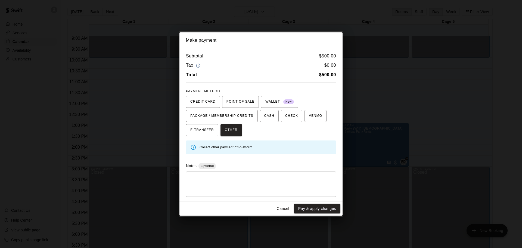
click at [233, 187] on textarea at bounding box center [261, 184] width 142 height 16
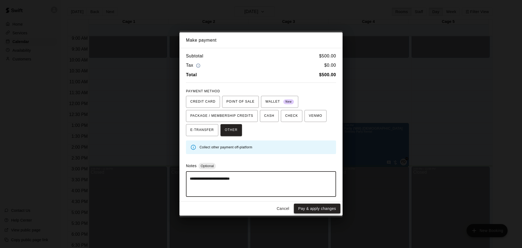
type textarea "**********"
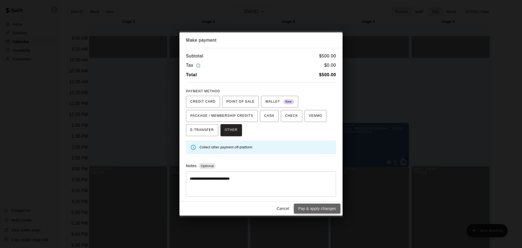
click at [316, 204] on button "Pay & apply changes" at bounding box center [317, 208] width 46 height 10
